Goal: Task Accomplishment & Management: Complete application form

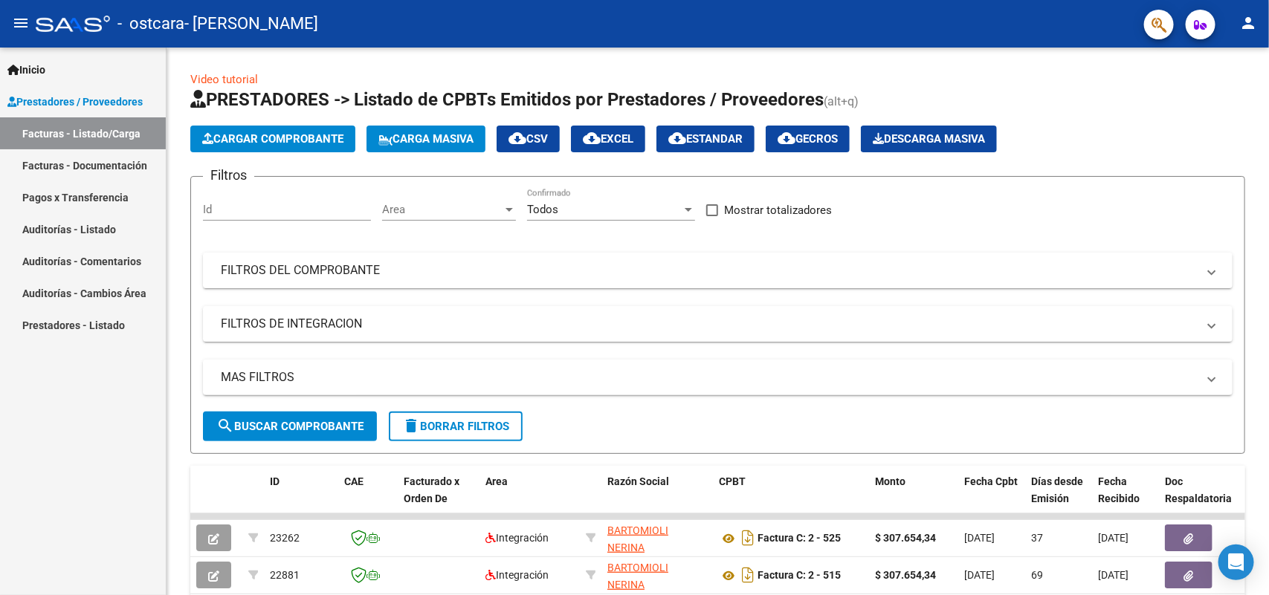
click at [94, 171] on link "Facturas - Documentación" at bounding box center [83, 165] width 166 height 32
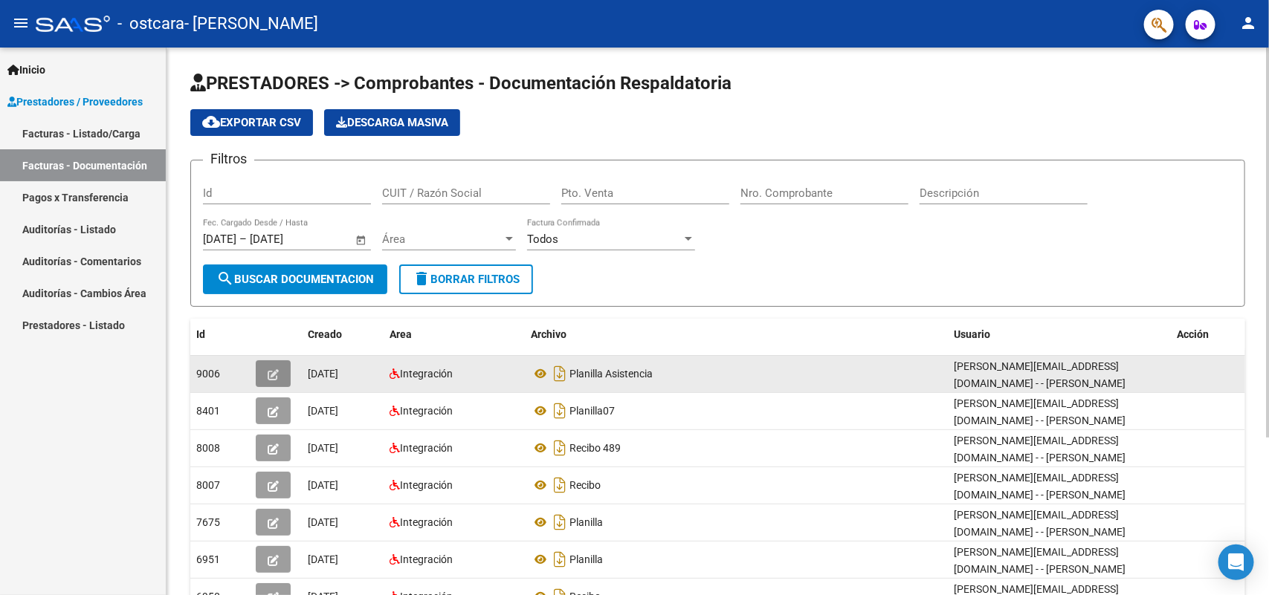
click at [261, 370] on button "button" at bounding box center [273, 373] width 35 height 27
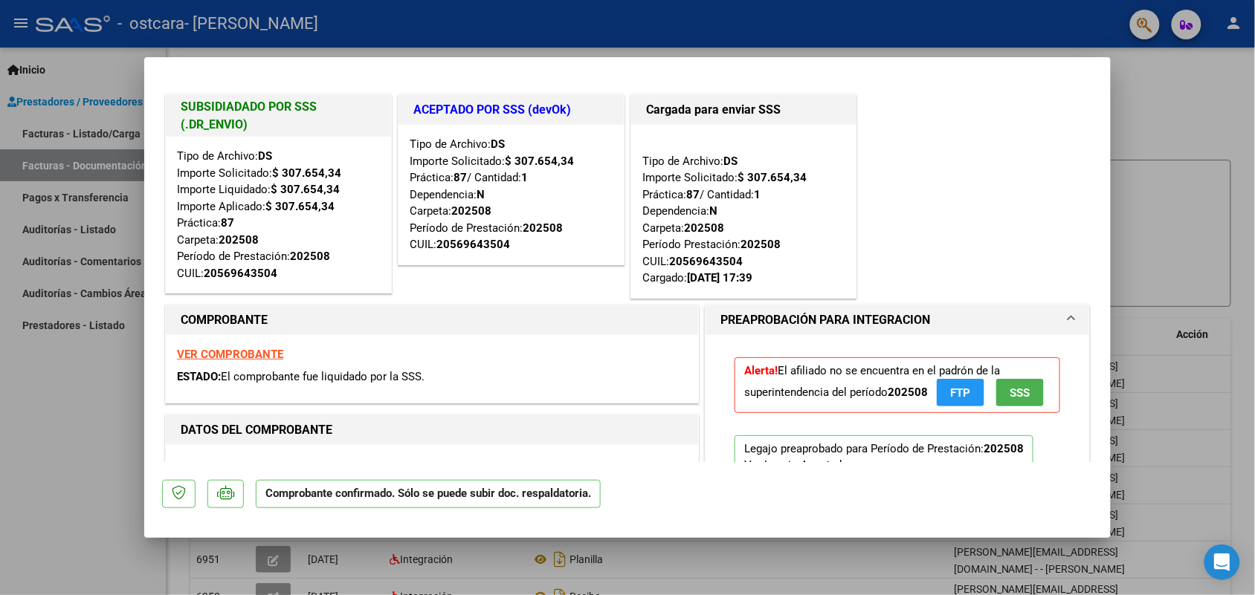
type input "$ 0,00"
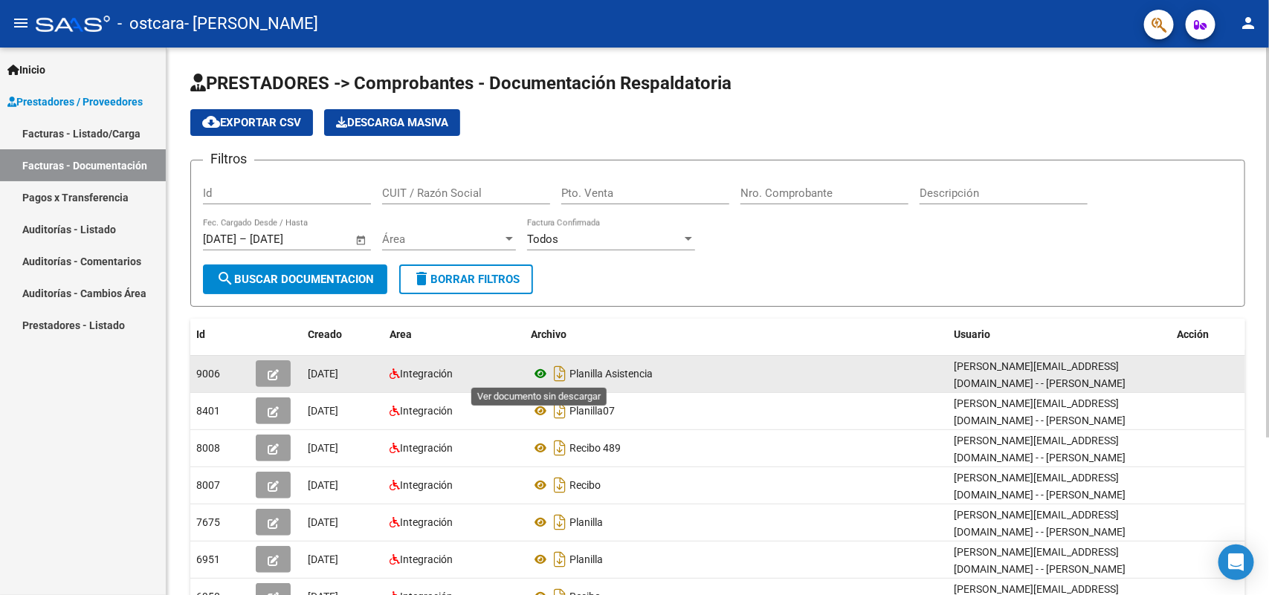
click at [541, 372] on icon at bounding box center [540, 374] width 19 height 18
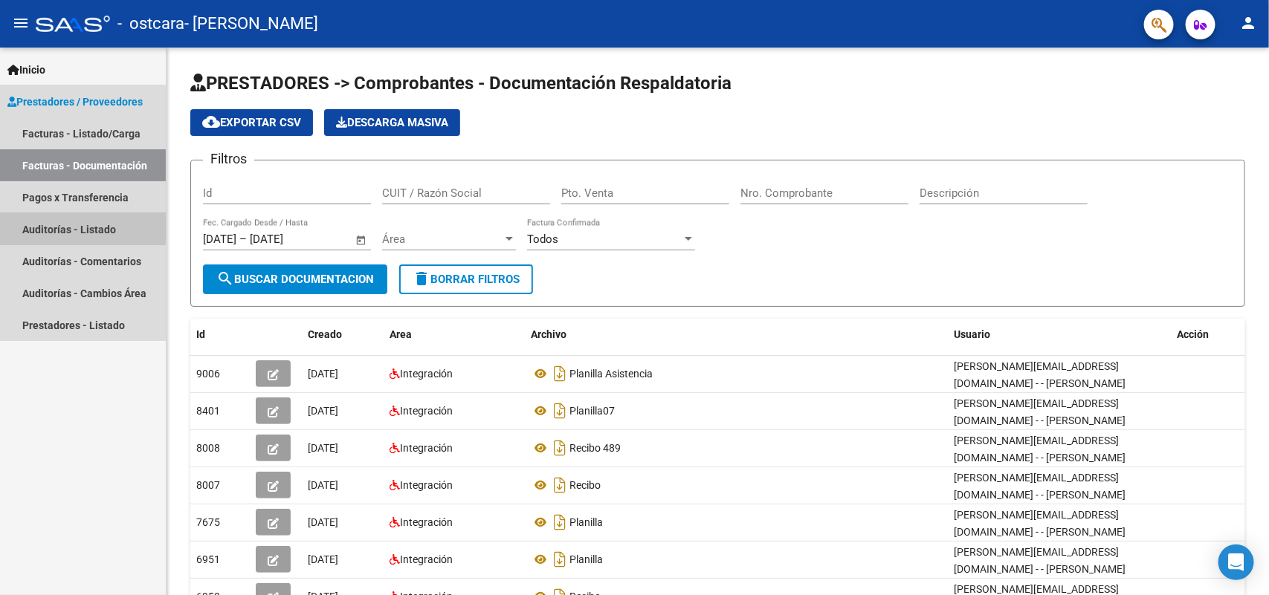
click at [59, 218] on link "Auditorías - Listado" at bounding box center [83, 229] width 166 height 32
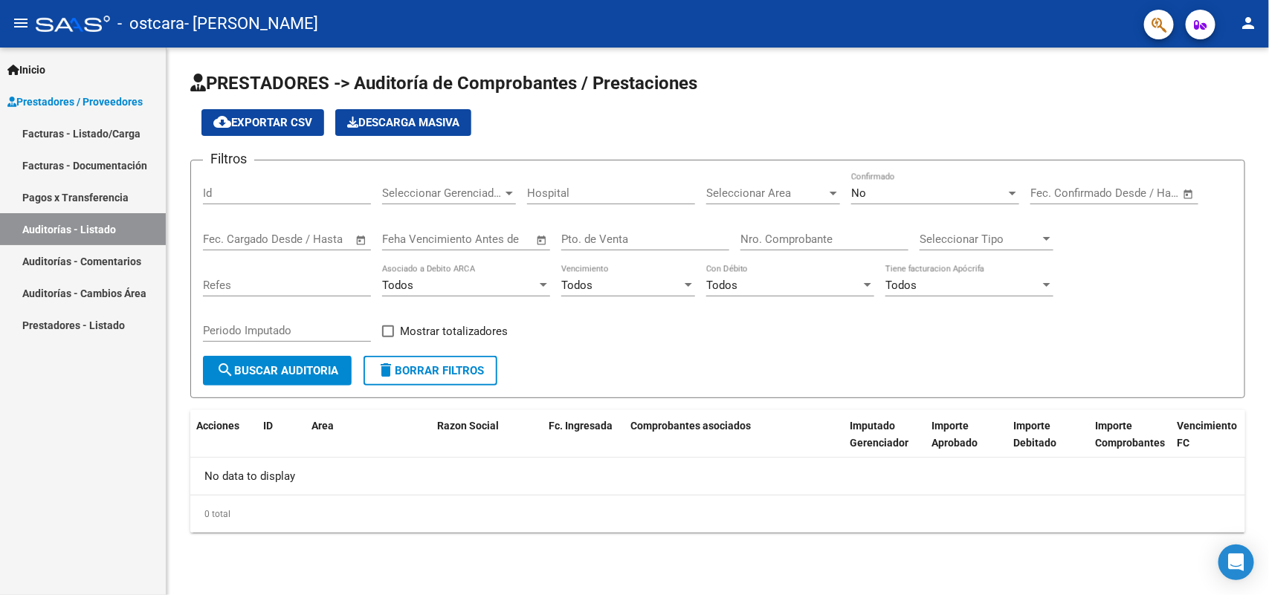
click at [68, 106] on span "Prestadores / Proveedores" at bounding box center [74, 102] width 135 height 16
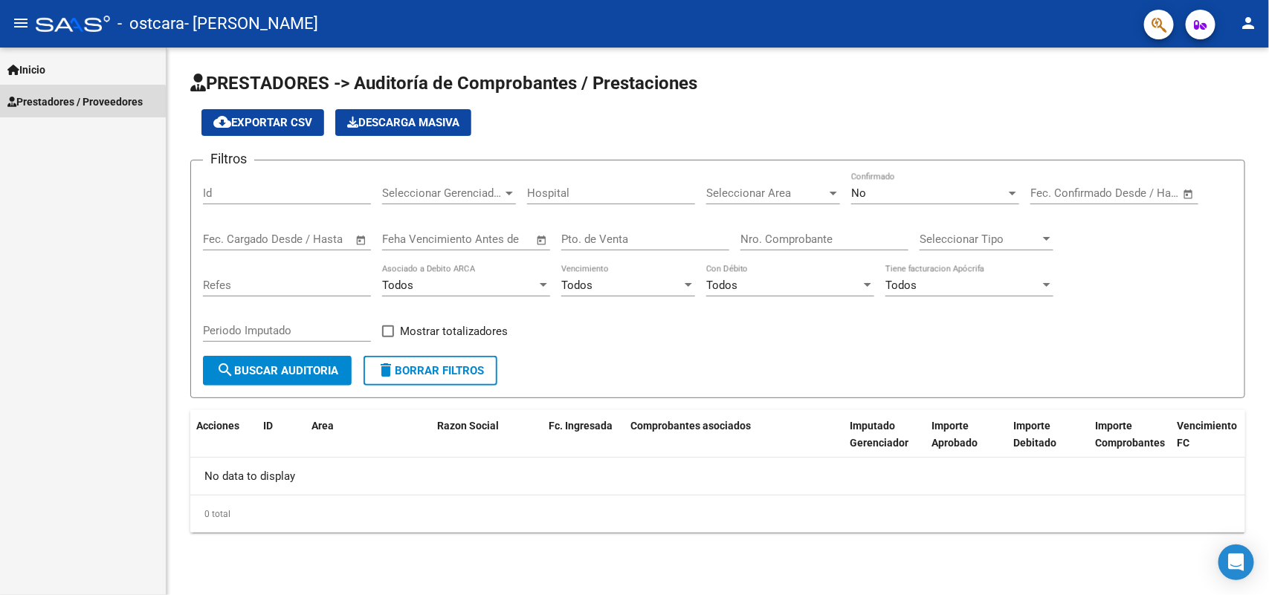
click at [64, 108] on span "Prestadores / Proveedores" at bounding box center [74, 102] width 135 height 16
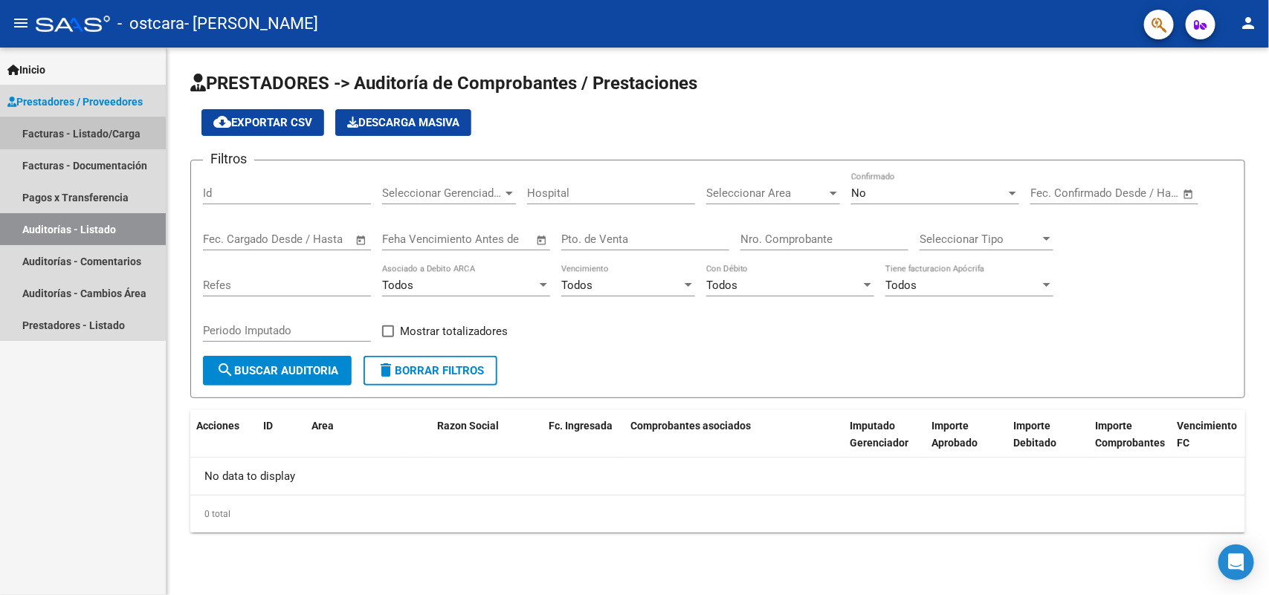
click at [69, 140] on link "Facturas - Listado/Carga" at bounding box center [83, 133] width 166 height 32
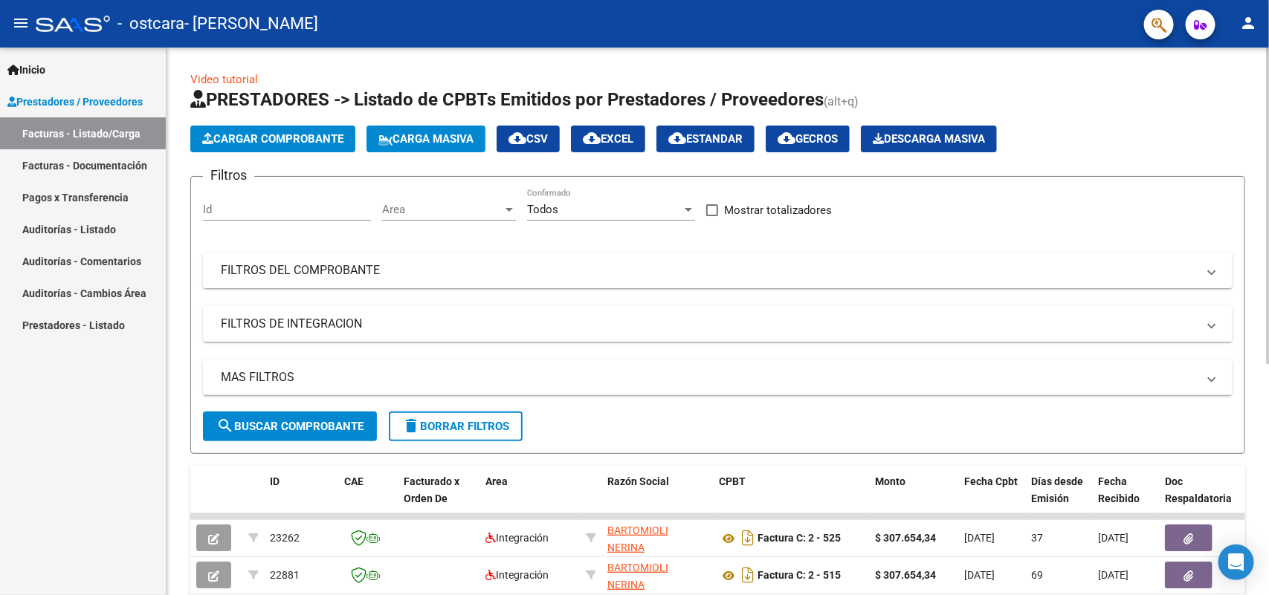
click at [242, 143] on span "Cargar Comprobante" at bounding box center [272, 138] width 141 height 13
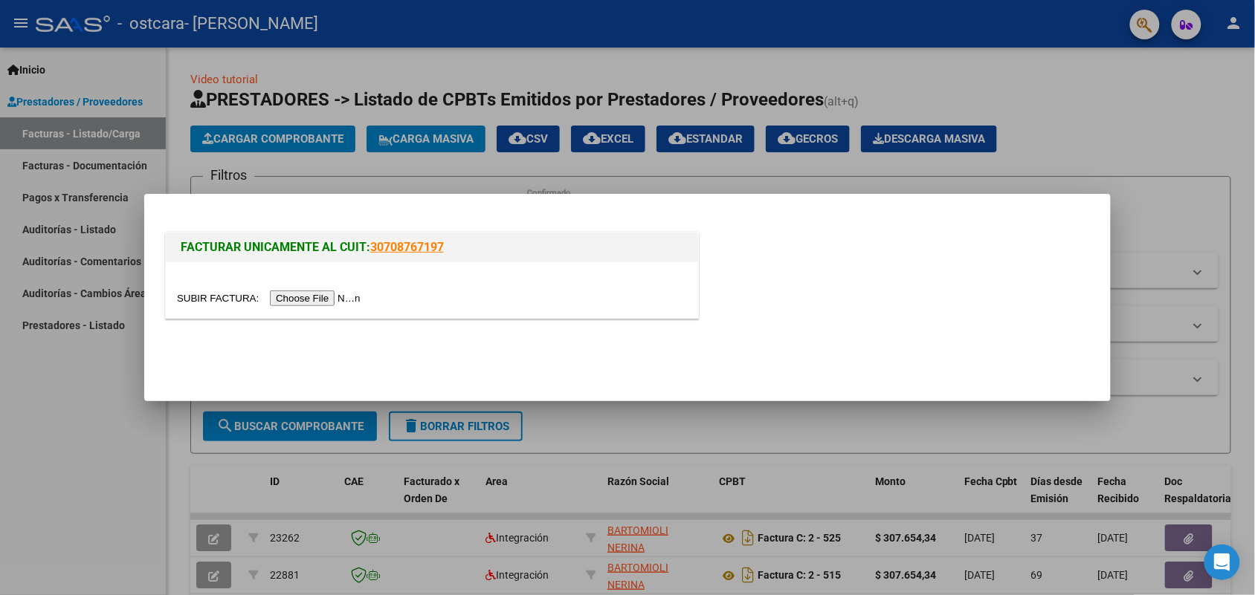
click at [291, 295] on input "file" at bounding box center [271, 299] width 188 height 16
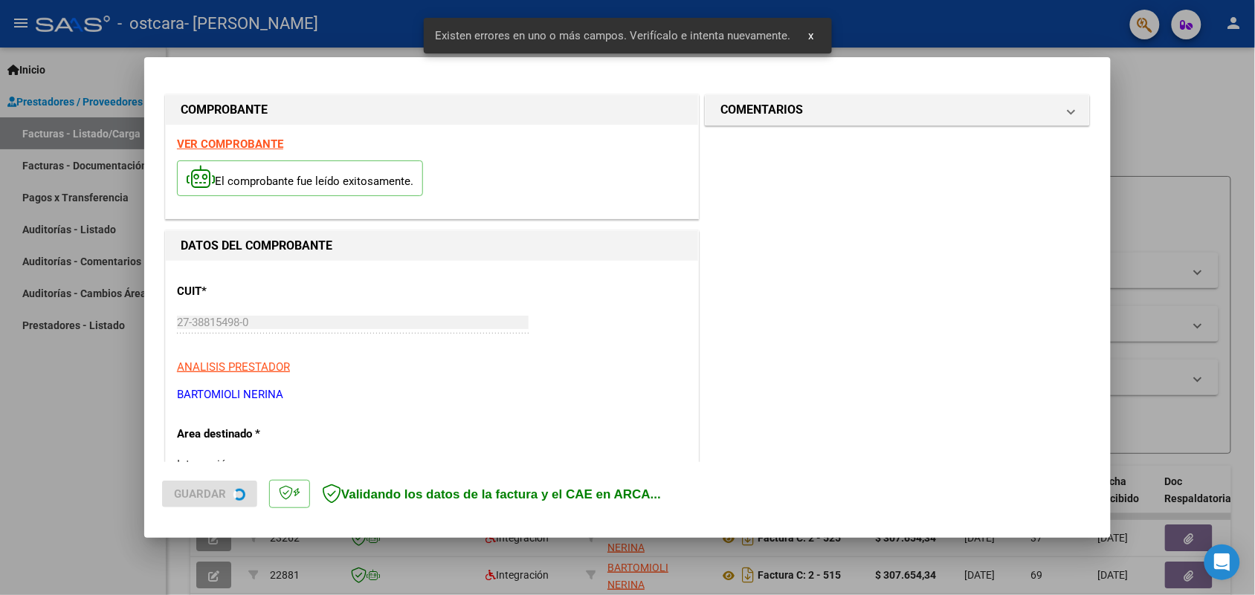
scroll to position [326, 0]
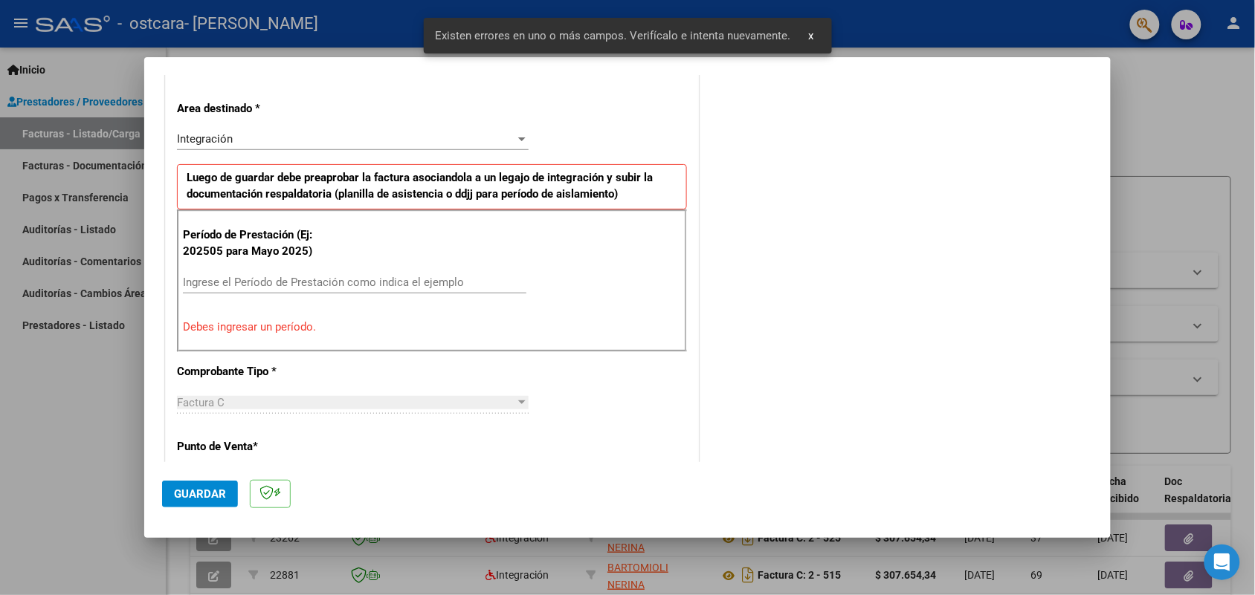
click at [247, 279] on input "Ingrese el Período de Prestación como indica el ejemplo" at bounding box center [354, 282] width 343 height 13
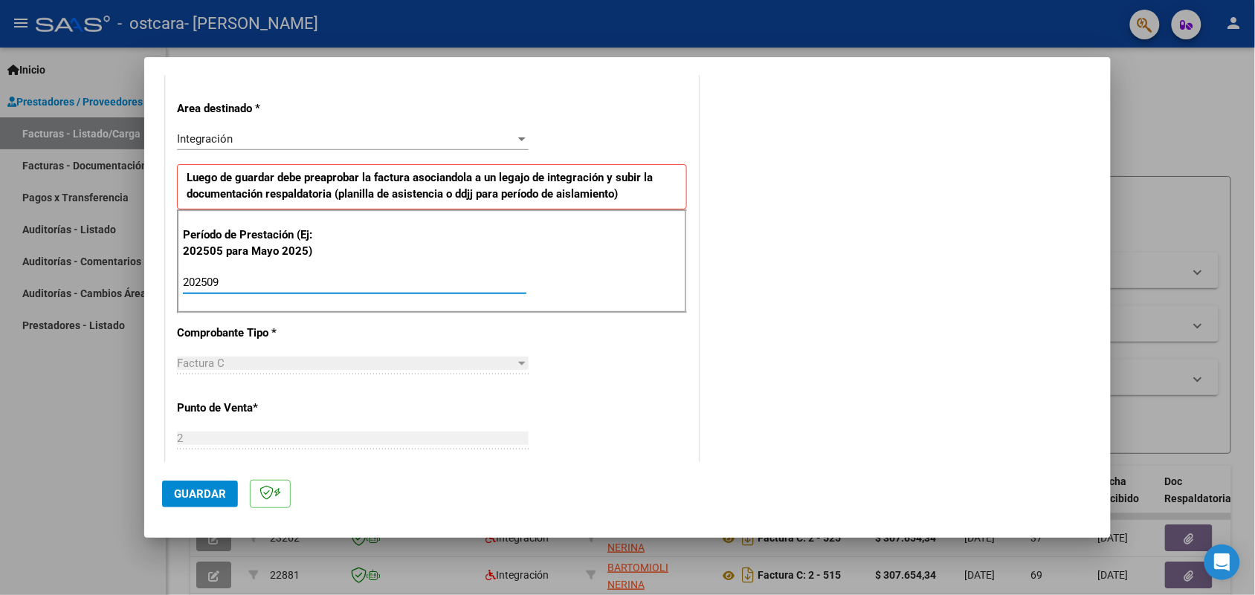
type input "202509"
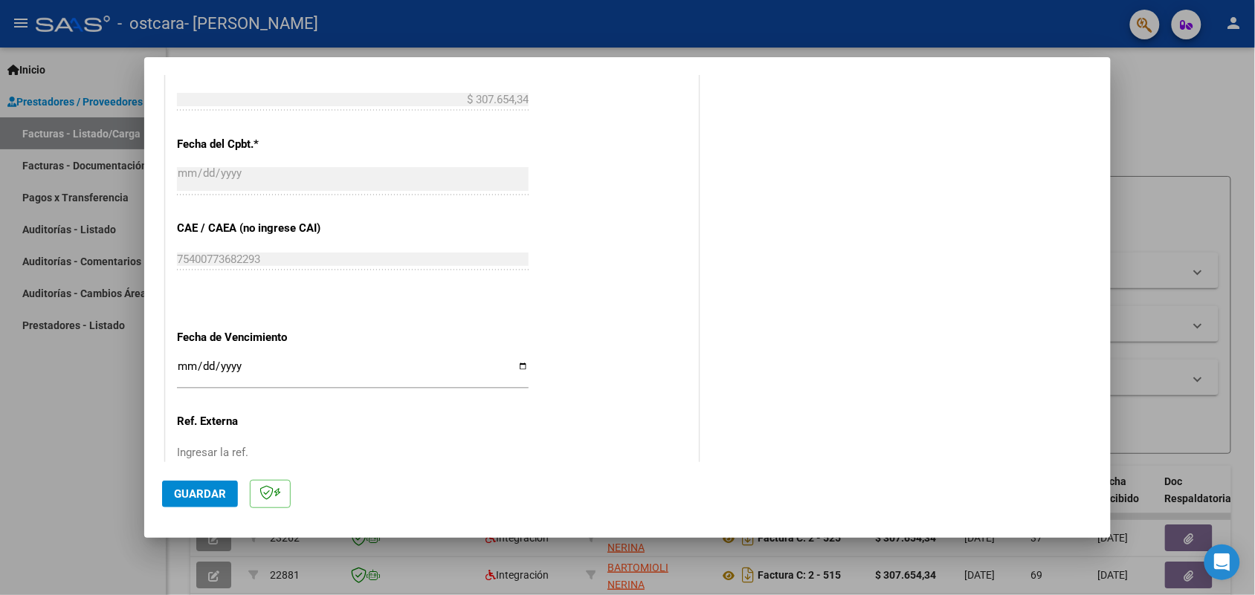
scroll to position [923, 0]
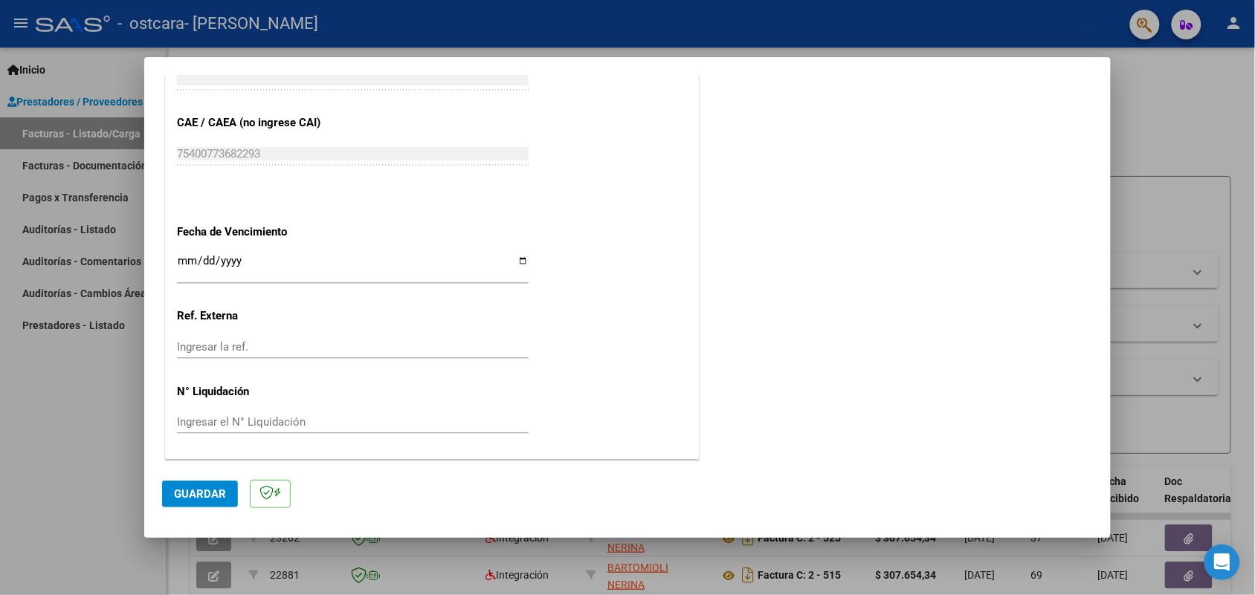
click at [195, 488] on span "Guardar" at bounding box center [200, 494] width 52 height 13
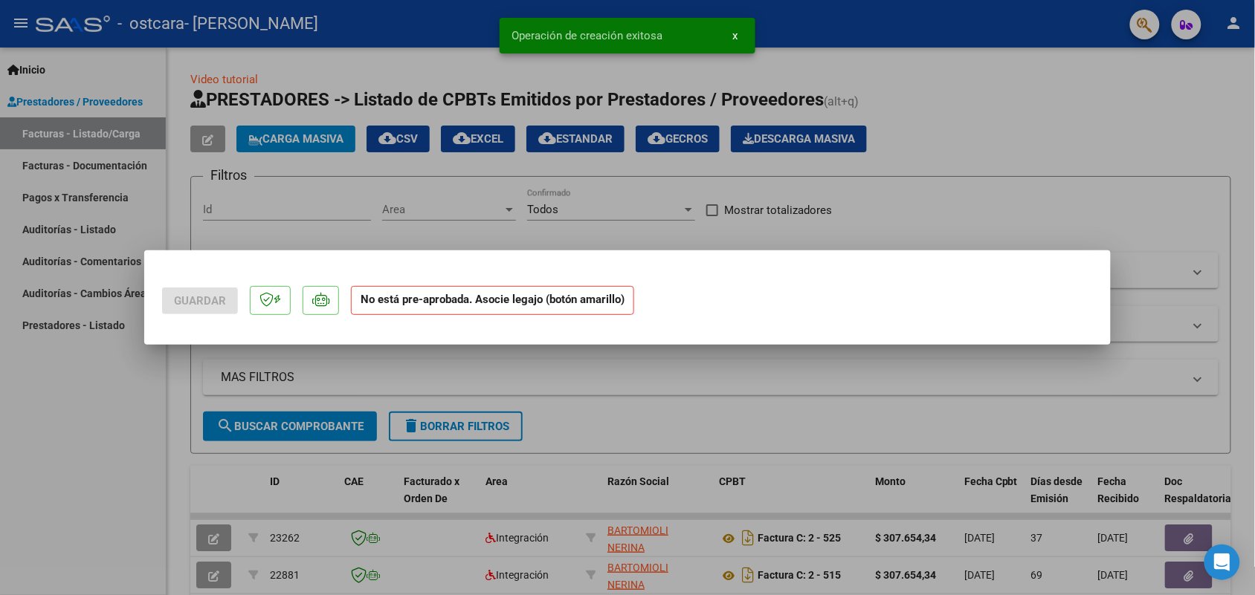
scroll to position [0, 0]
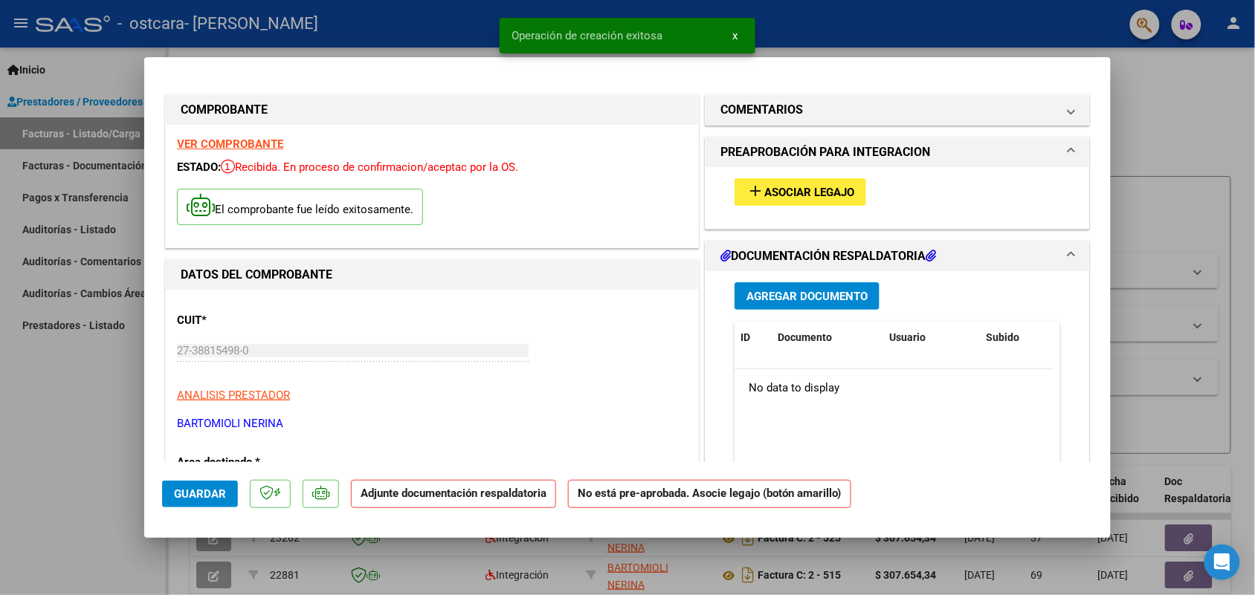
click at [797, 201] on button "add Asociar Legajo" at bounding box center [800, 191] width 132 height 27
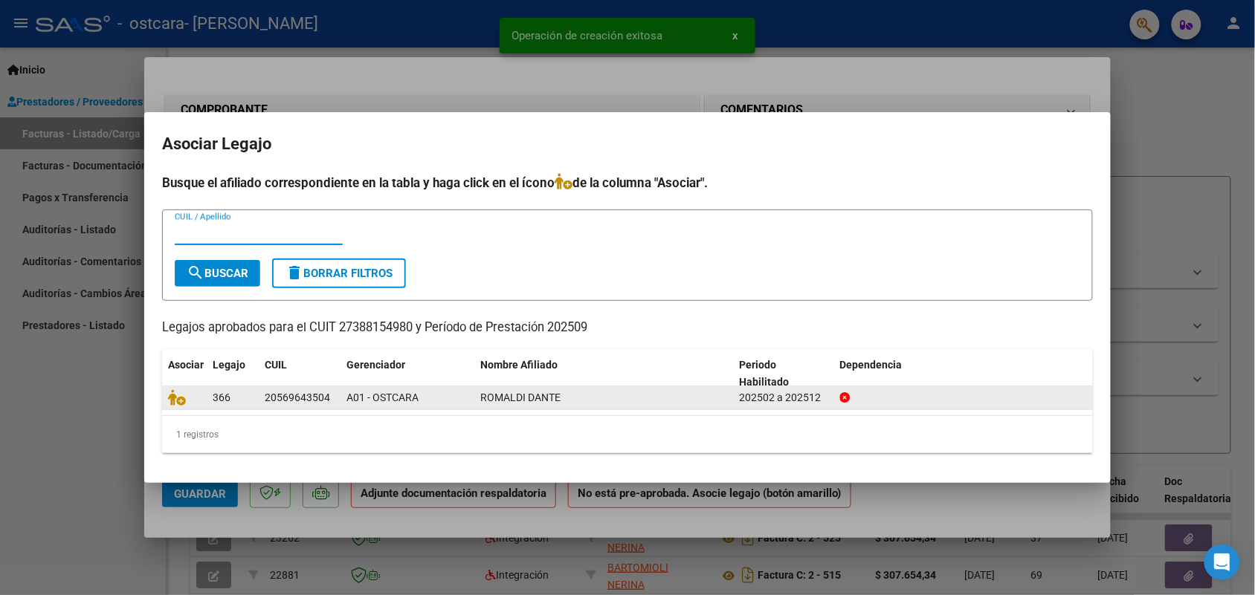
click at [259, 400] on datatable-body-cell "20569643504" at bounding box center [300, 397] width 82 height 23
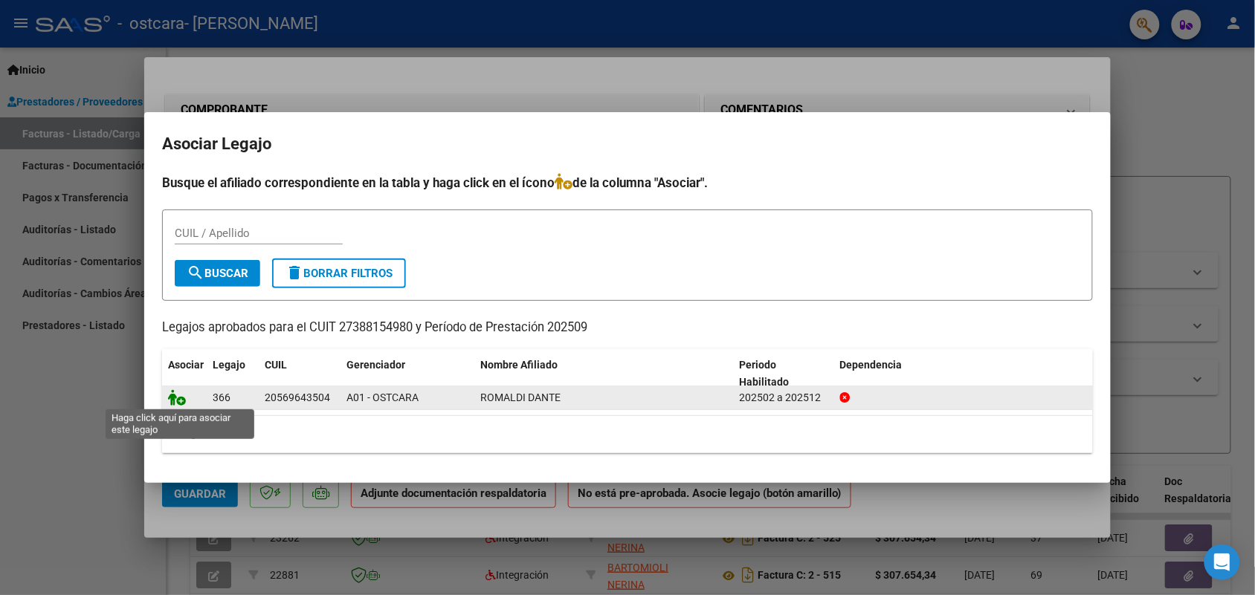
click at [177, 402] on icon at bounding box center [177, 397] width 18 height 16
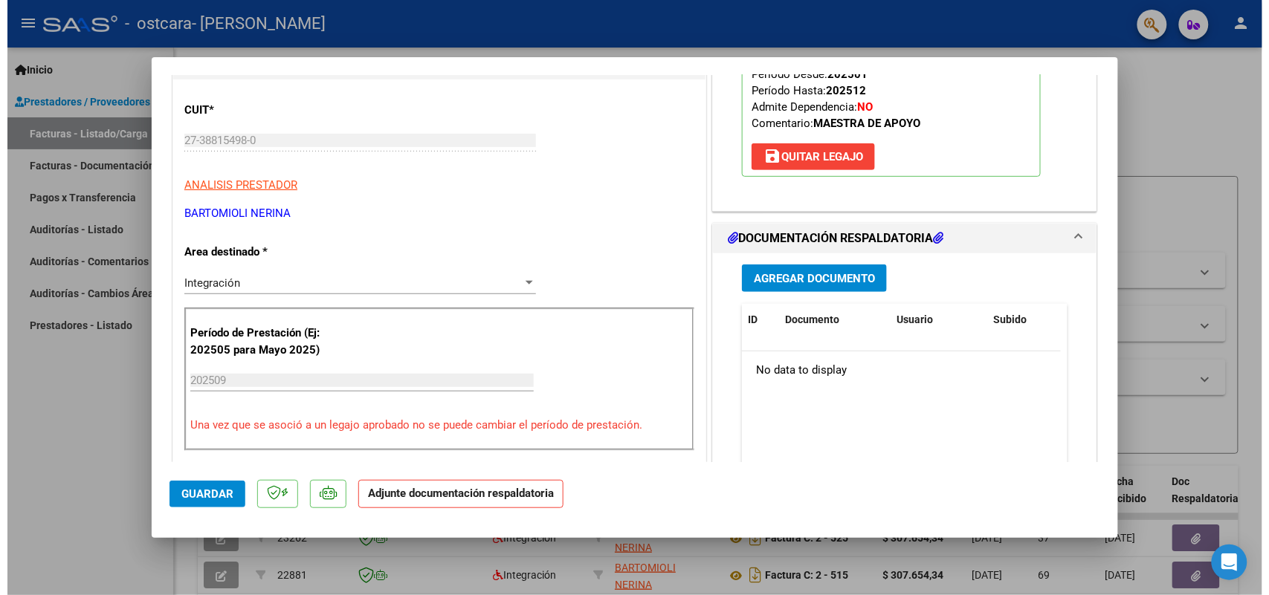
scroll to position [253, 0]
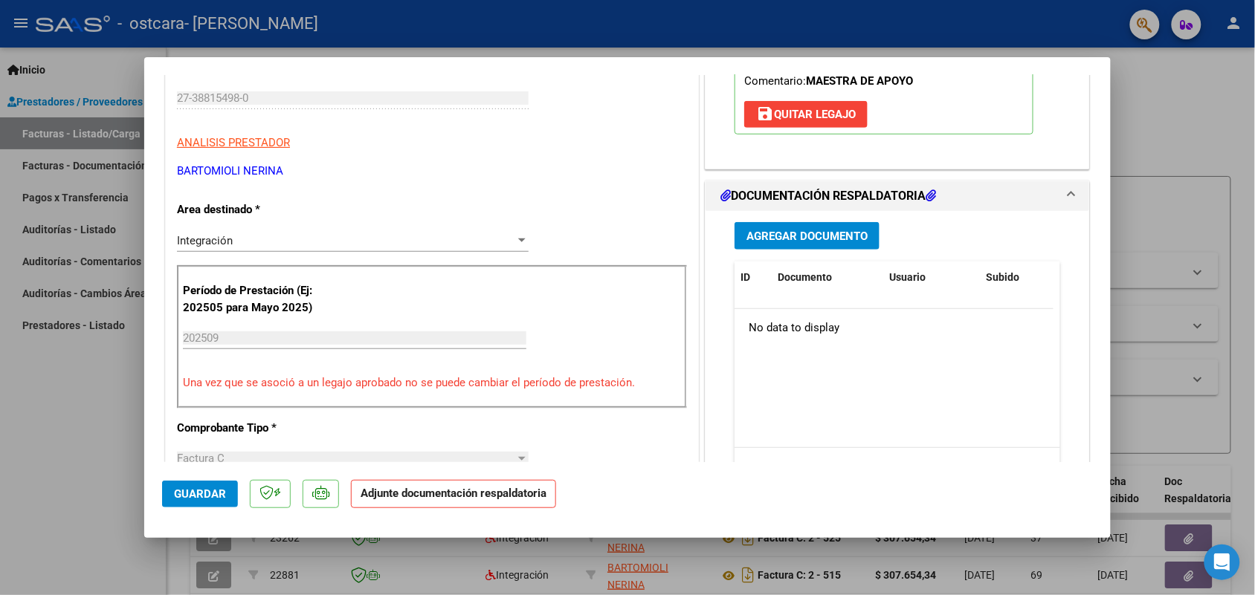
click at [834, 238] on span "Agregar Documento" at bounding box center [806, 236] width 121 height 13
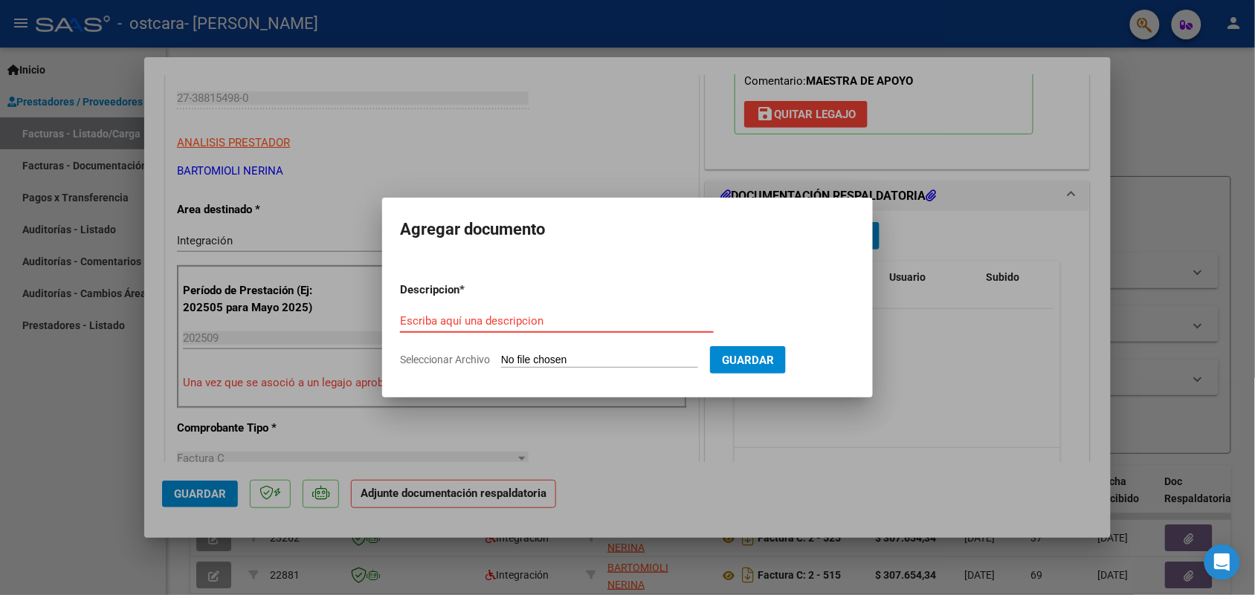
click at [541, 318] on input "Escriba aquí una descripcion" at bounding box center [557, 320] width 314 height 13
click at [504, 354] on input "Seleccionar Archivo" at bounding box center [599, 361] width 197 height 14
type input "C:\fakepath\planilla asistencia 09.jpg"
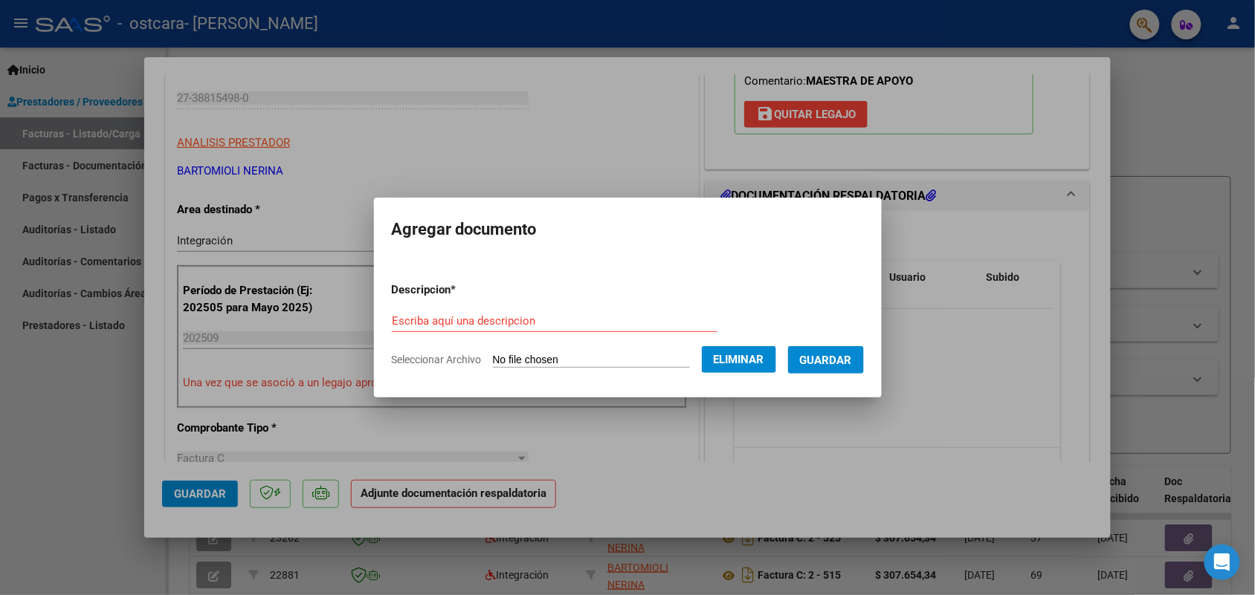
click at [543, 314] on input "Escriba aquí una descripcion" at bounding box center [555, 320] width 326 height 13
type input "planilla asistencia"
click at [820, 355] on span "Guardar" at bounding box center [826, 360] width 52 height 13
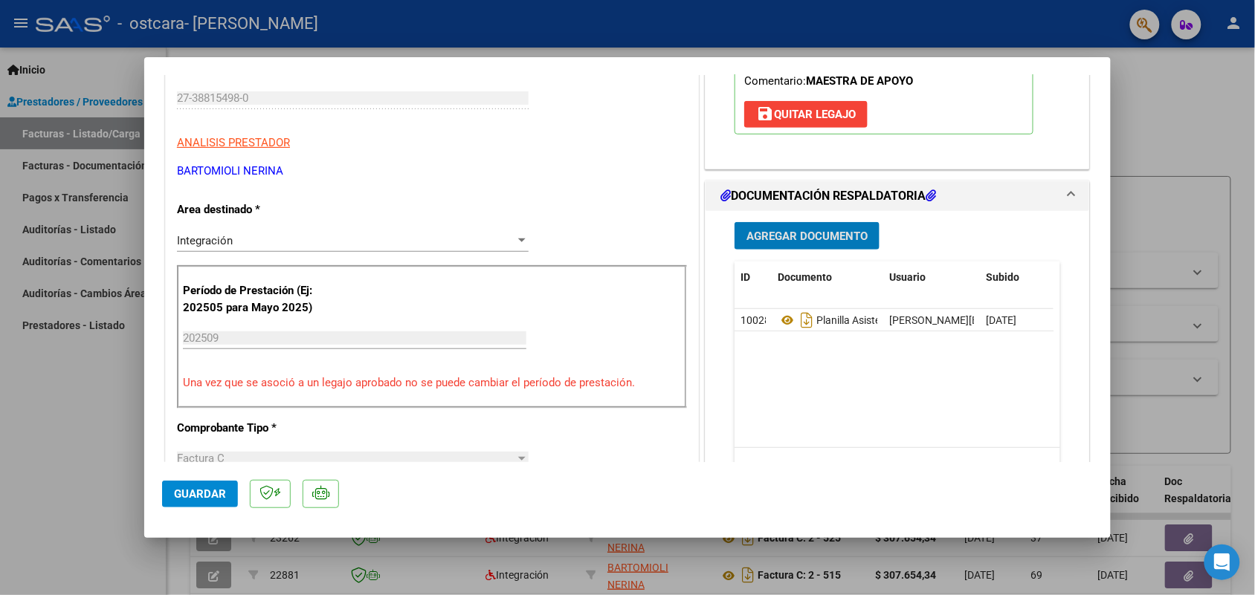
click at [201, 484] on button "Guardar" at bounding box center [200, 494] width 76 height 27
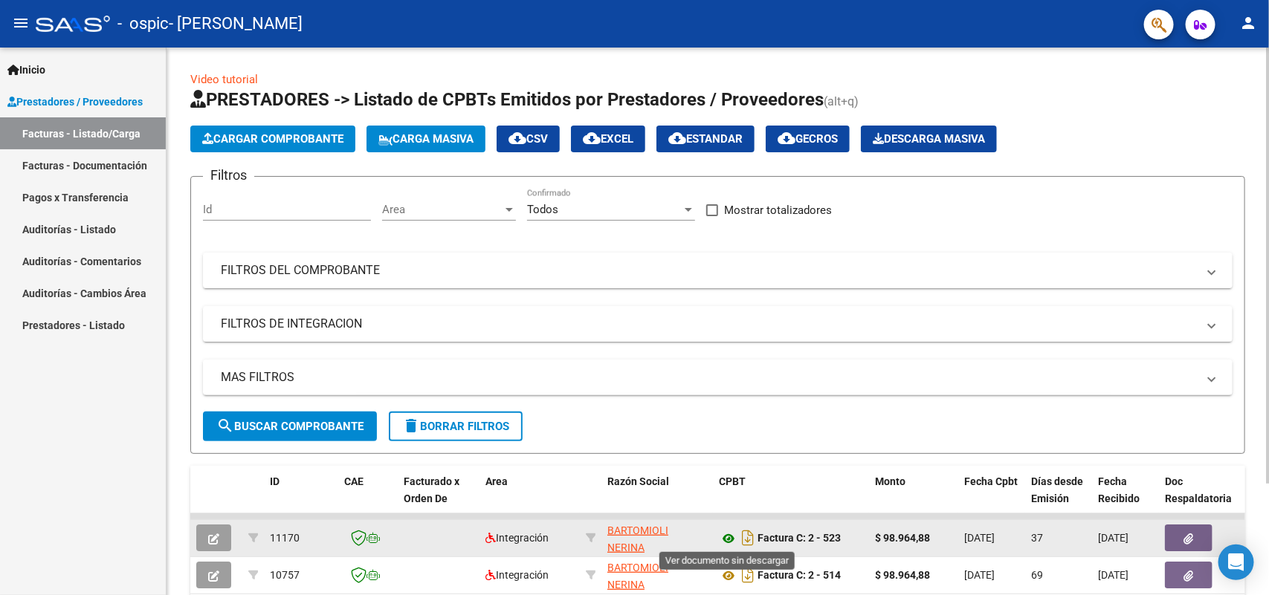
click at [729, 539] on icon at bounding box center [728, 539] width 19 height 18
click at [1165, 537] on button "button" at bounding box center [1189, 538] width 48 height 27
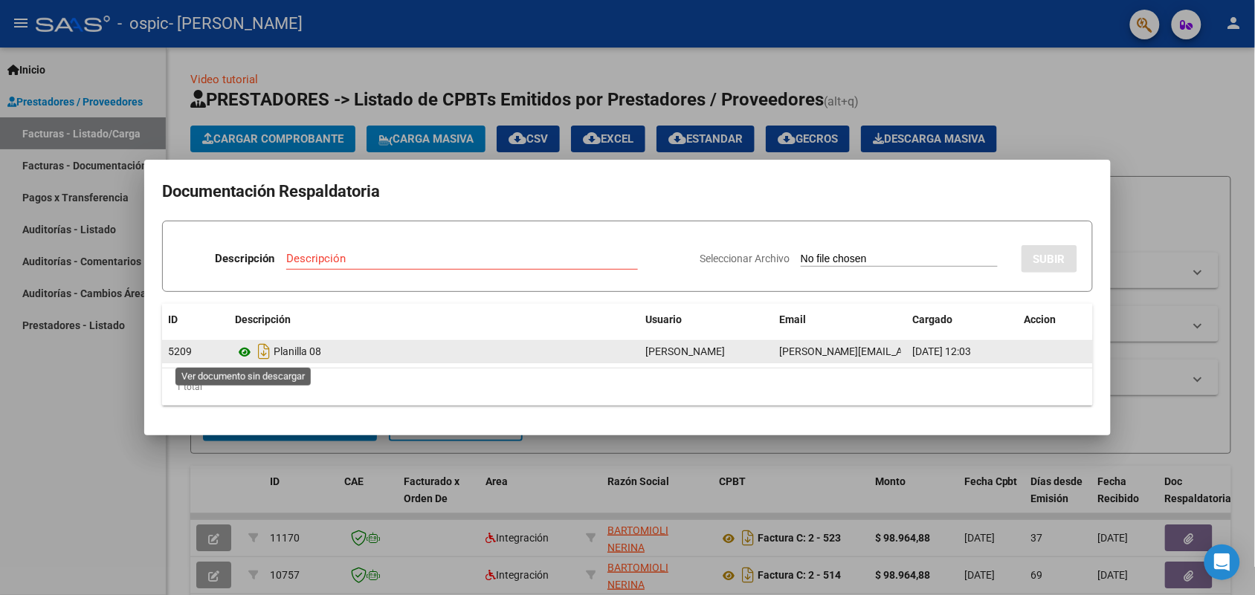
click at [247, 352] on icon at bounding box center [244, 352] width 19 height 18
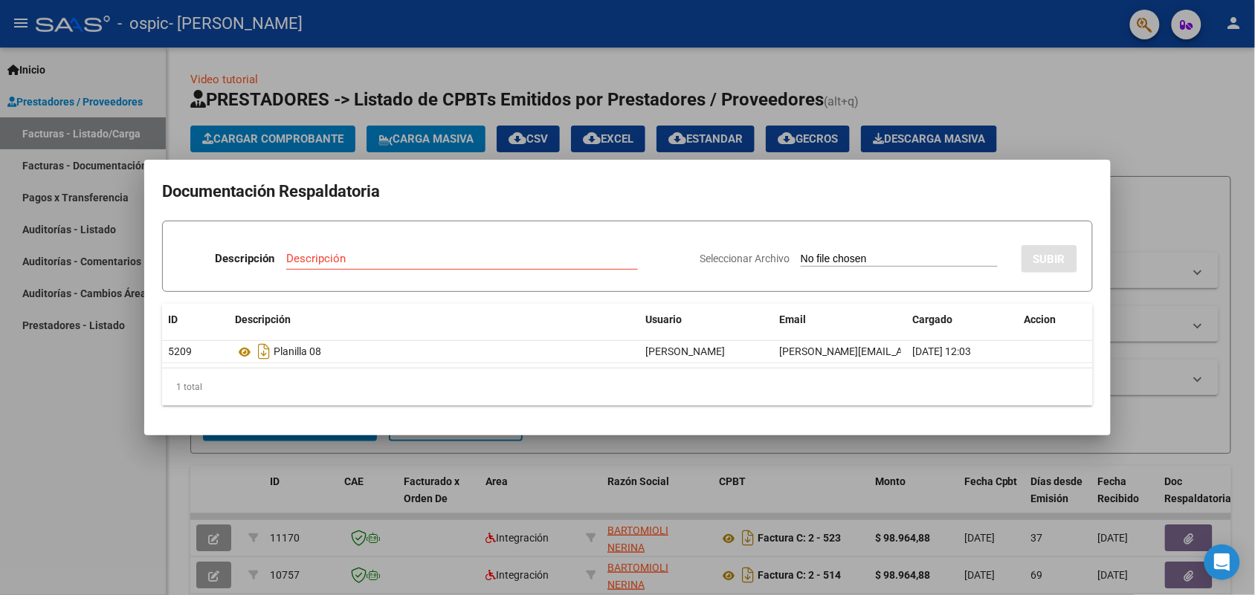
click at [390, 207] on mat-dialog-content "Documentación Respaldatoria Descripción Descripción Seleccionar Archivo SUBIR I…" at bounding box center [627, 298] width 966 height 240
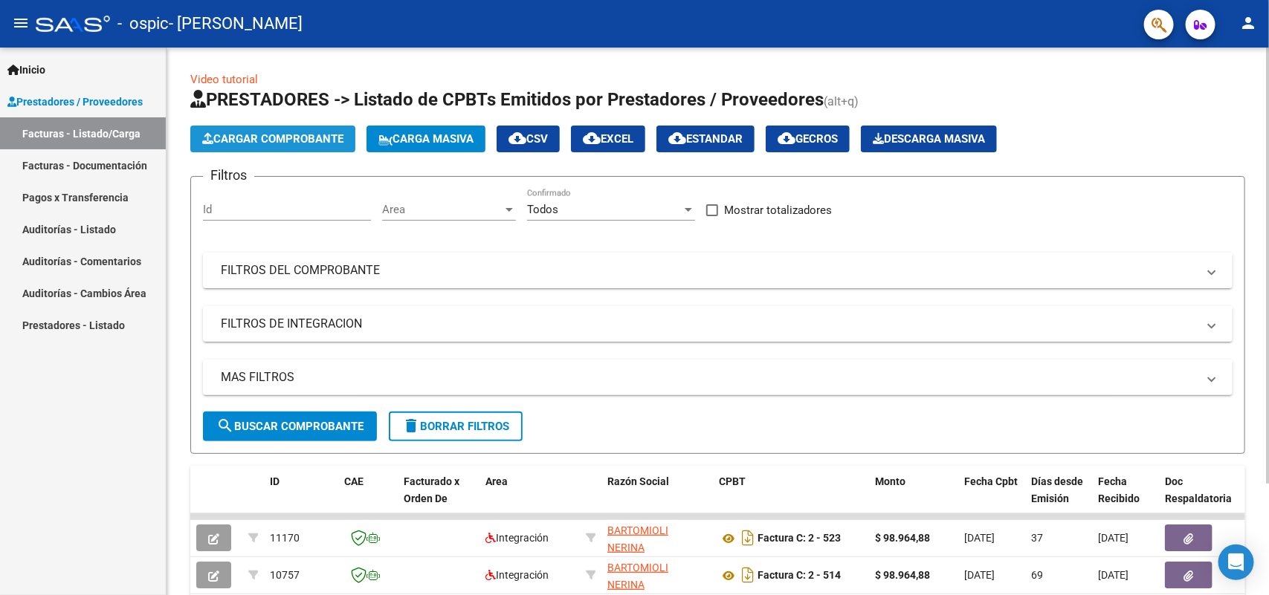
click at [245, 135] on span "Cargar Comprobante" at bounding box center [272, 138] width 141 height 13
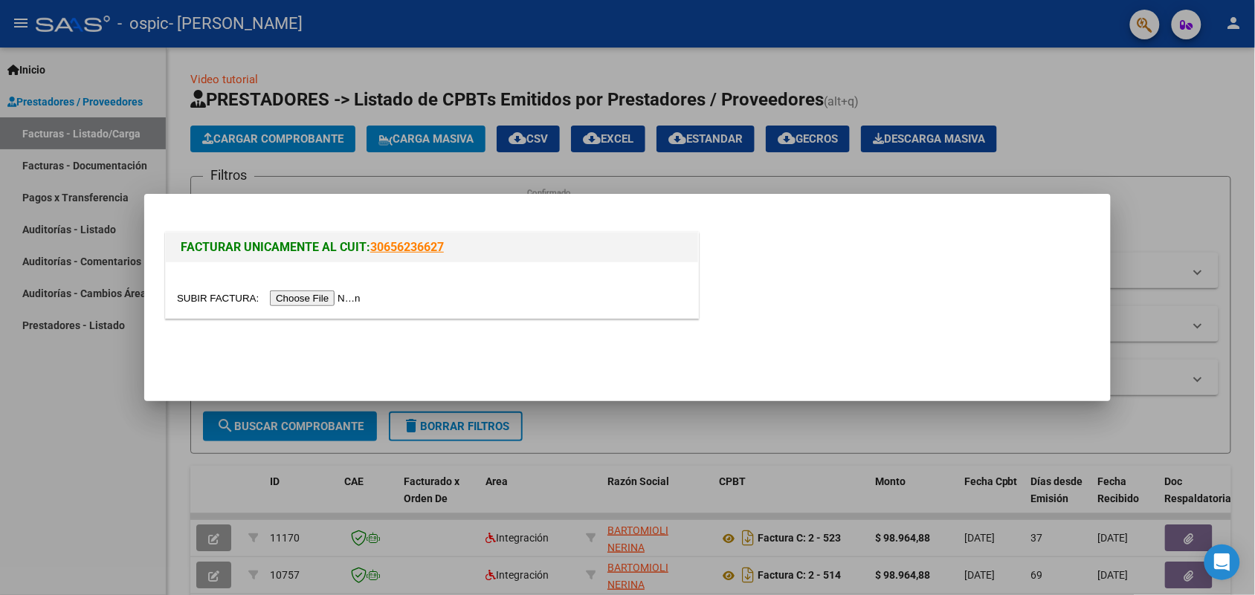
click at [298, 301] on input "file" at bounding box center [271, 299] width 188 height 16
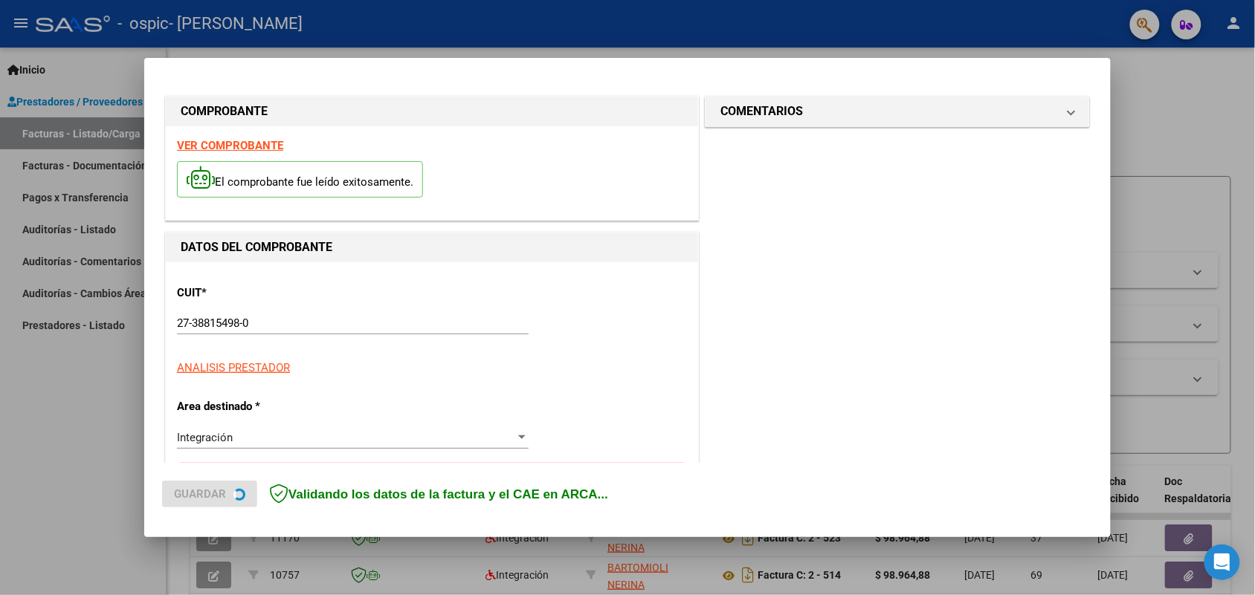
scroll to position [298, 0]
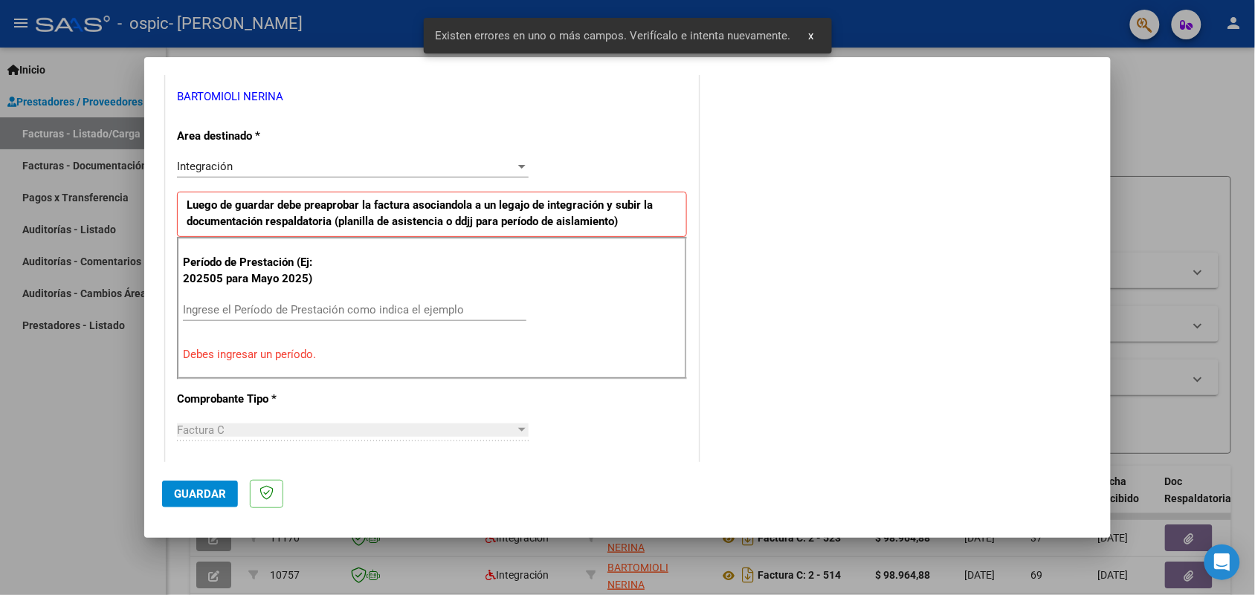
click at [421, 318] on div "Ingrese el Período de Prestación como indica el ejemplo" at bounding box center [354, 310] width 343 height 22
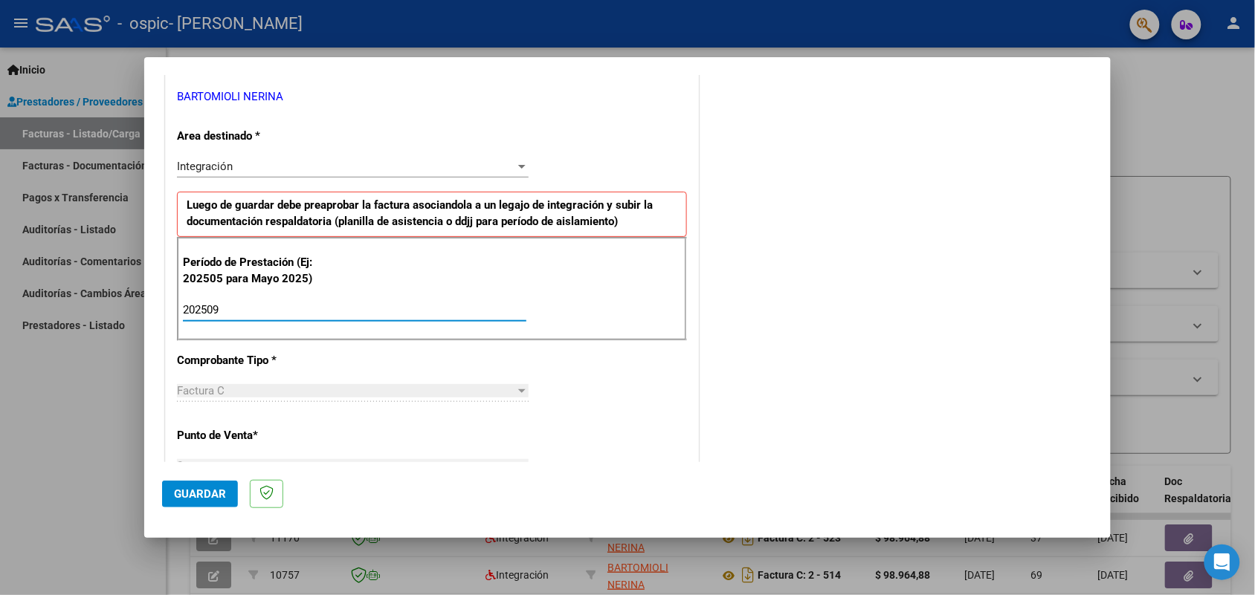
type input "202509"
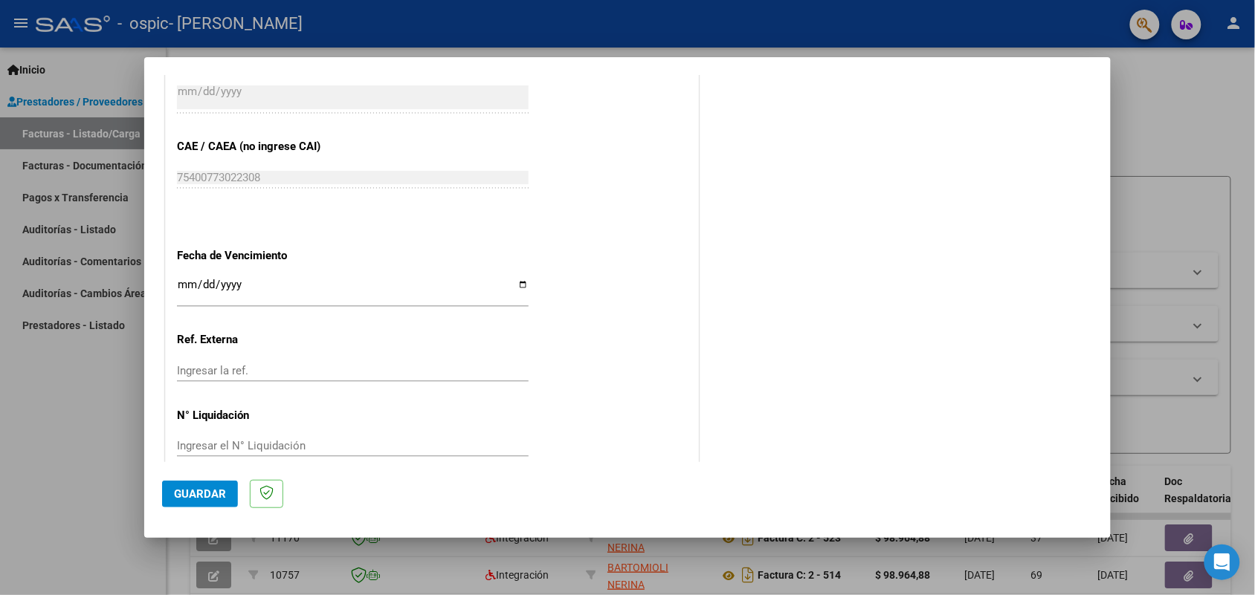
scroll to position [907, 0]
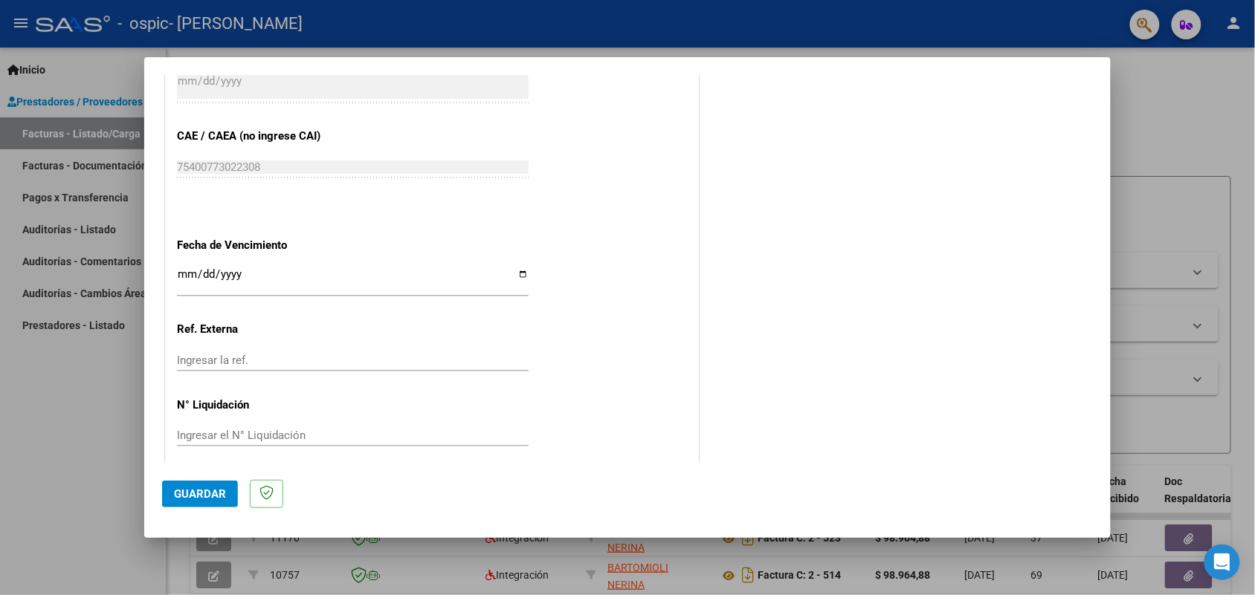
click at [181, 492] on span "Guardar" at bounding box center [200, 494] width 52 height 13
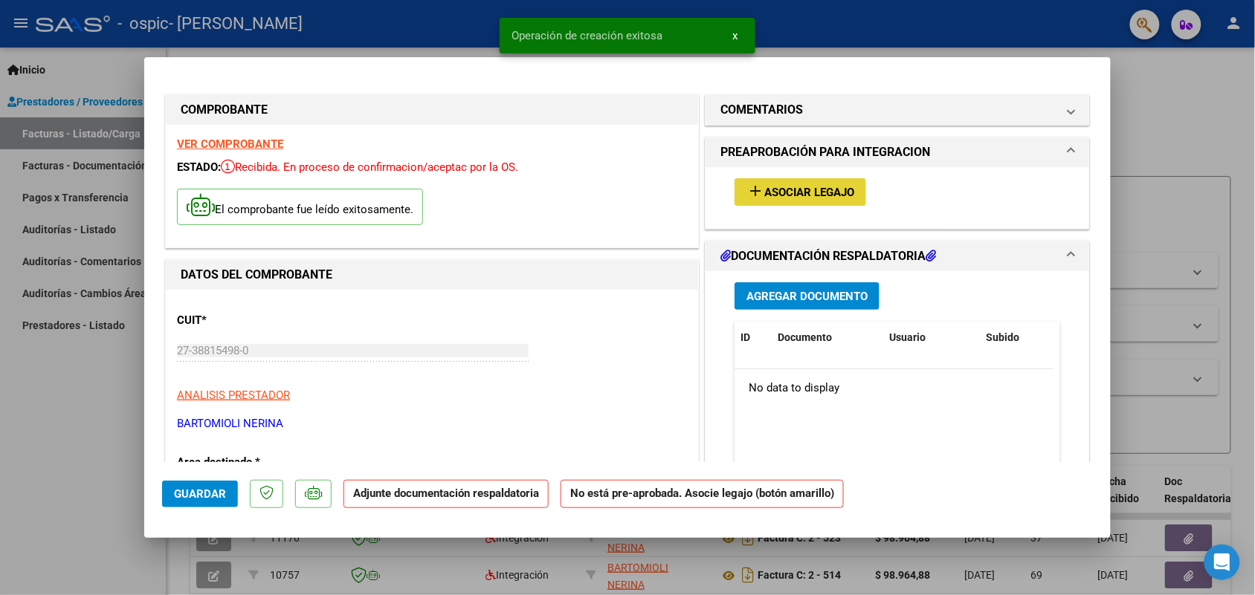
click at [769, 190] on span "Asociar Legajo" at bounding box center [809, 192] width 90 height 13
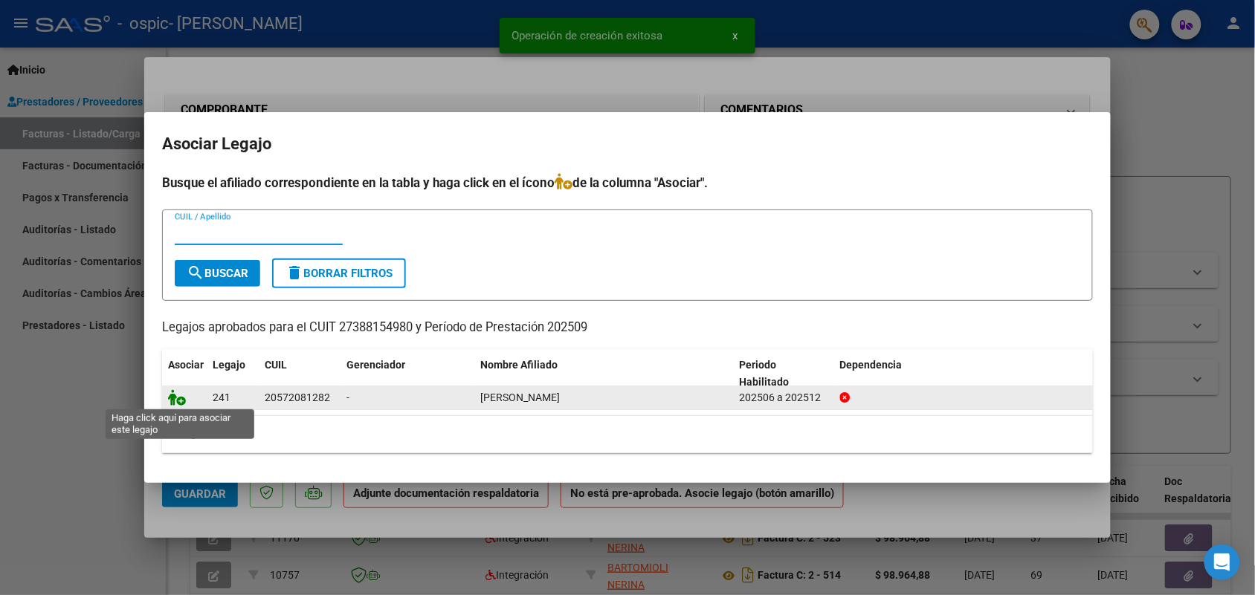
click at [178, 400] on icon at bounding box center [177, 397] width 18 height 16
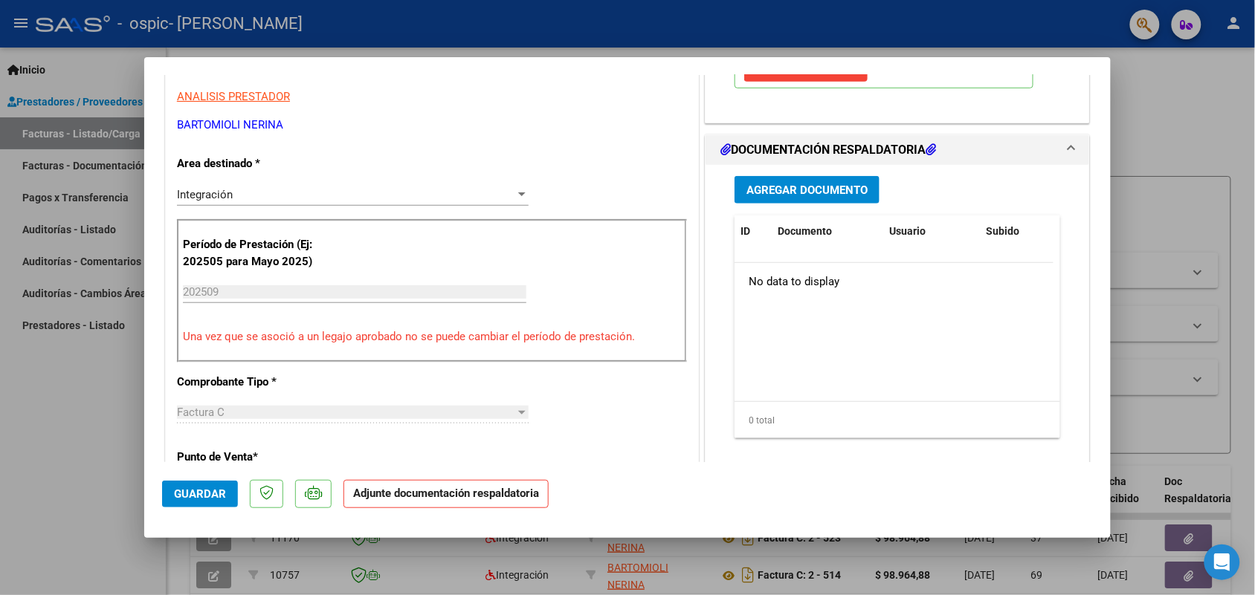
scroll to position [302, 0]
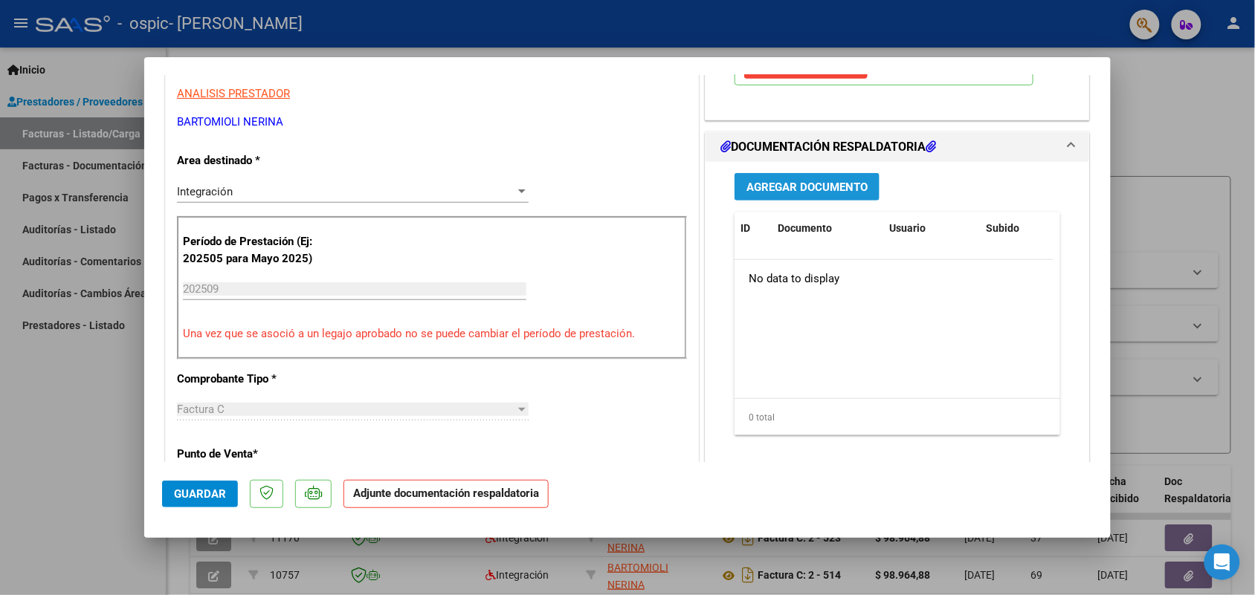
click at [799, 186] on span "Agregar Documento" at bounding box center [806, 187] width 121 height 13
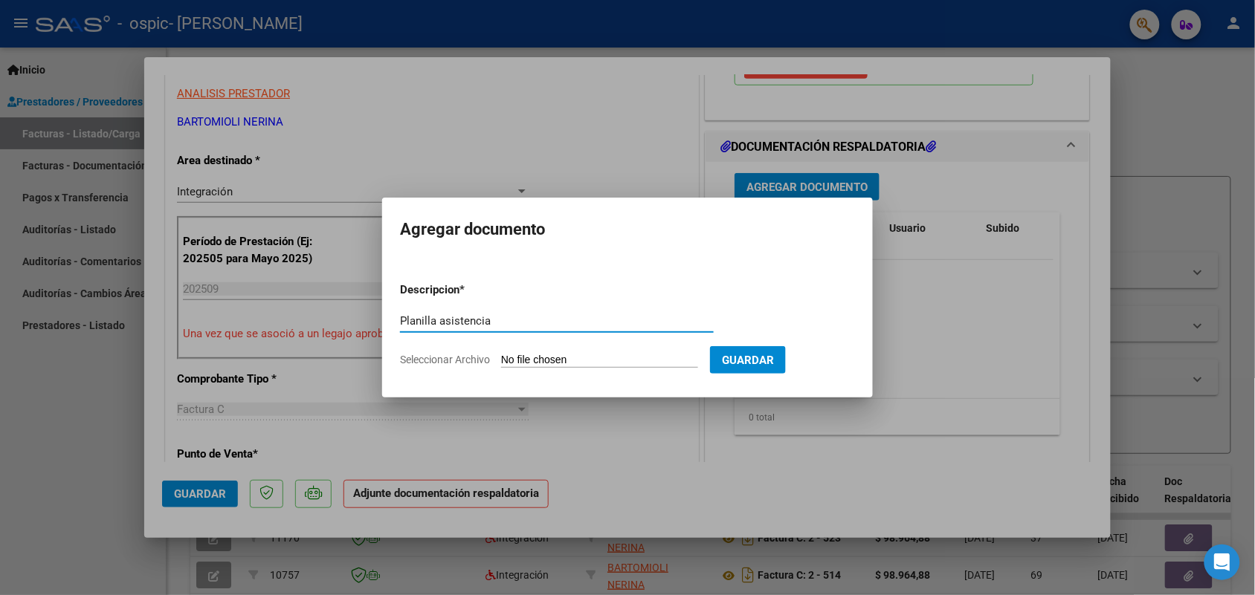
type input "Planilla asistencia"
click at [563, 354] on input "Seleccionar Archivo" at bounding box center [599, 361] width 197 height 14
type input "C:\fakepath\plani Asis Torti.jpg"
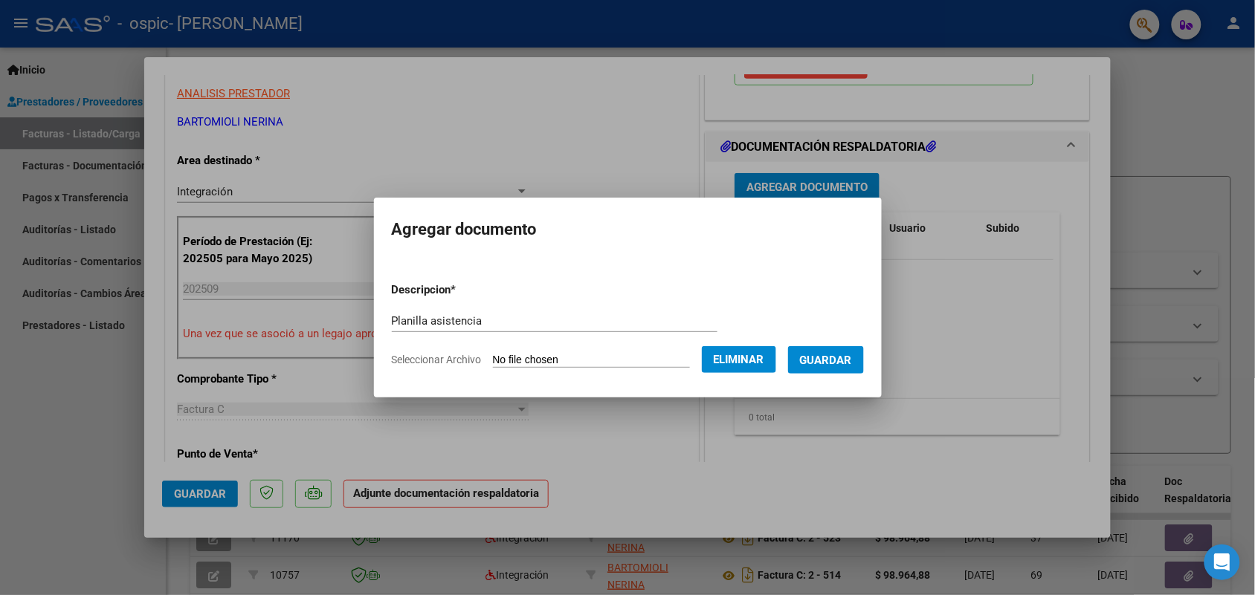
click at [826, 366] on button "Guardar" at bounding box center [826, 359] width 76 height 27
